Goal: Task Accomplishment & Management: Use online tool/utility

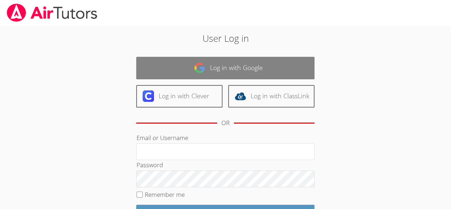
click at [208, 68] on link "Log in with Google" at bounding box center [225, 68] width 178 height 22
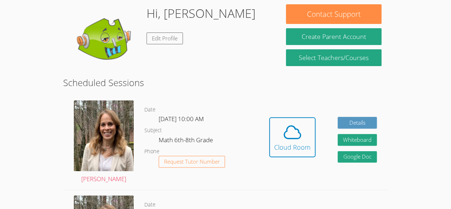
scroll to position [65, 0]
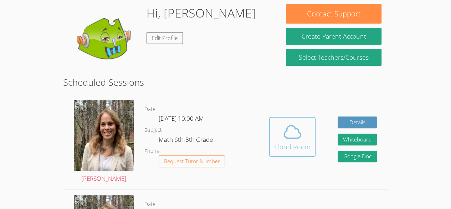
click at [298, 122] on icon at bounding box center [292, 132] width 20 height 20
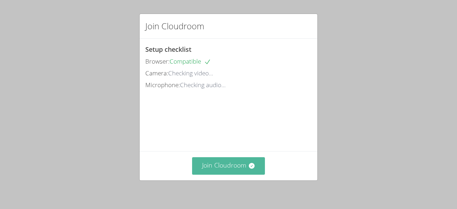
click at [229, 165] on button "Join Cloudroom" at bounding box center [228, 165] width 73 height 17
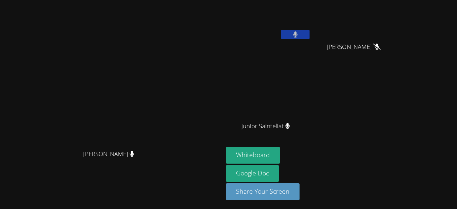
scroll to position [11, 0]
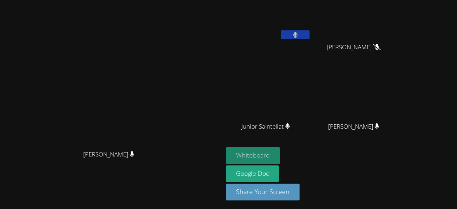
click at [280, 155] on button "Whiteboard" at bounding box center [253, 155] width 54 height 17
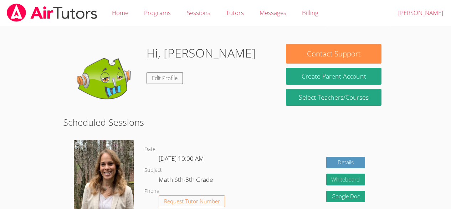
scroll to position [65, 0]
